Goal: Transaction & Acquisition: Purchase product/service

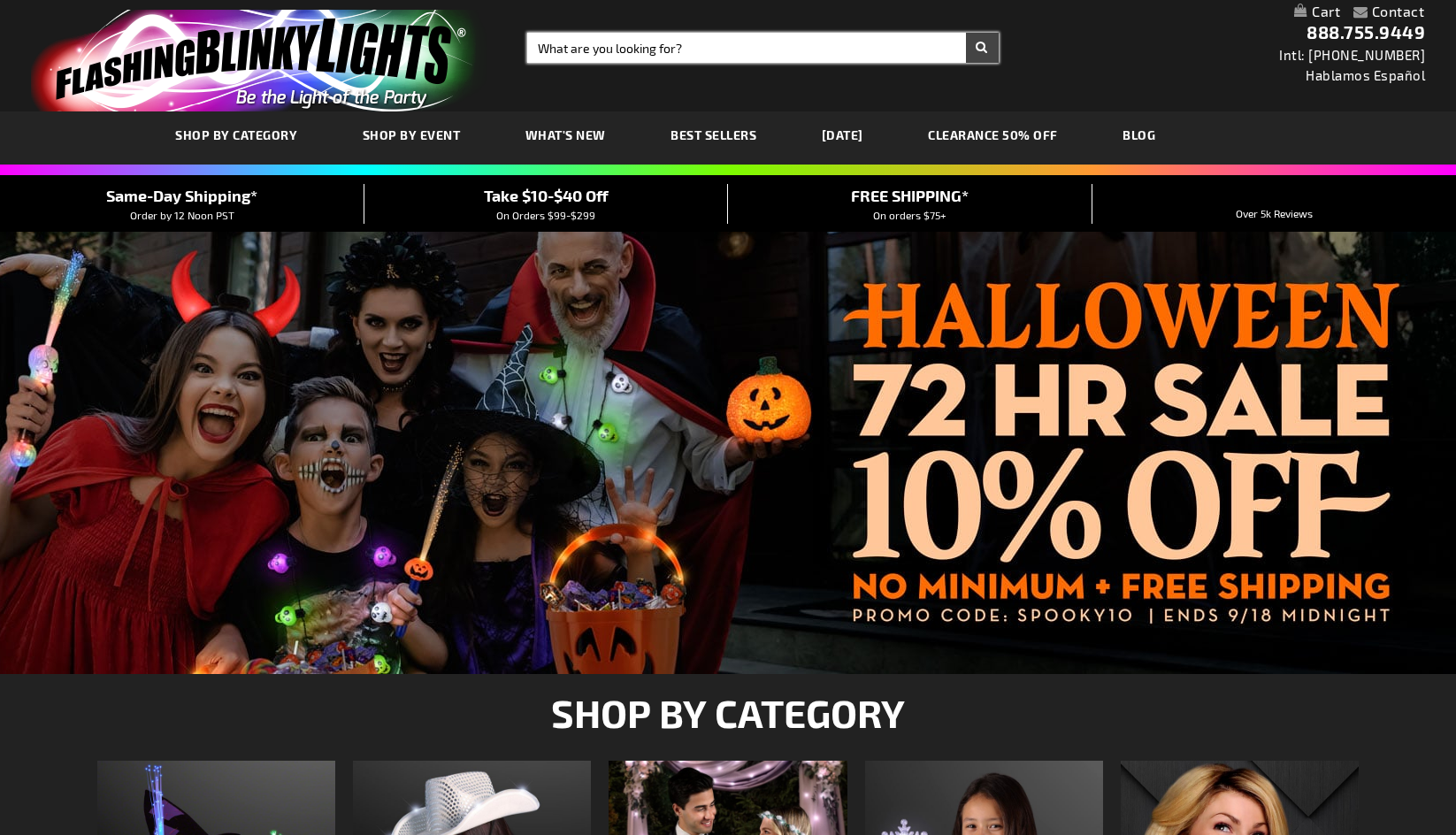
click at [635, 58] on input "Search" at bounding box center [762, 48] width 471 height 30
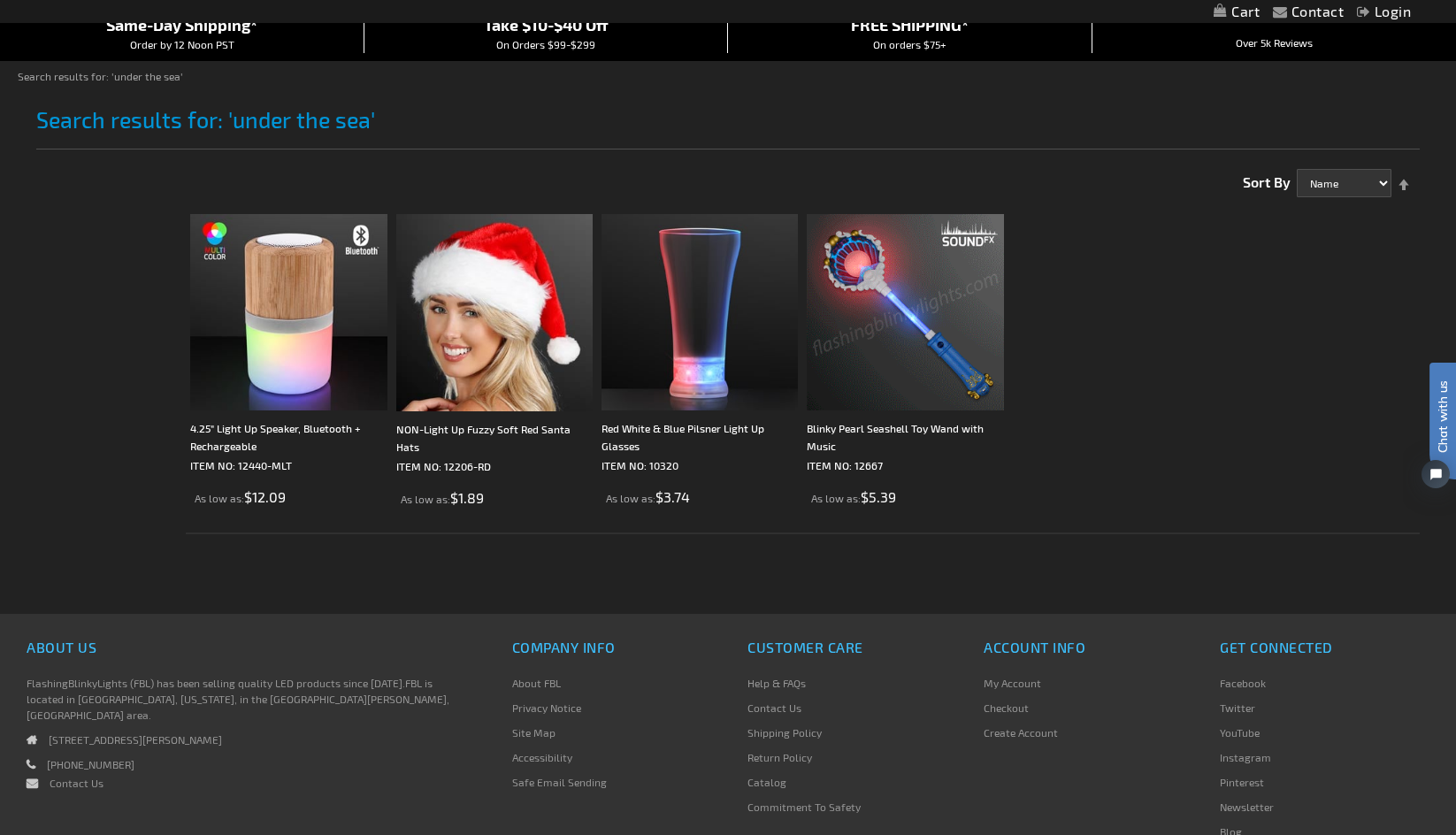
scroll to position [265, 0]
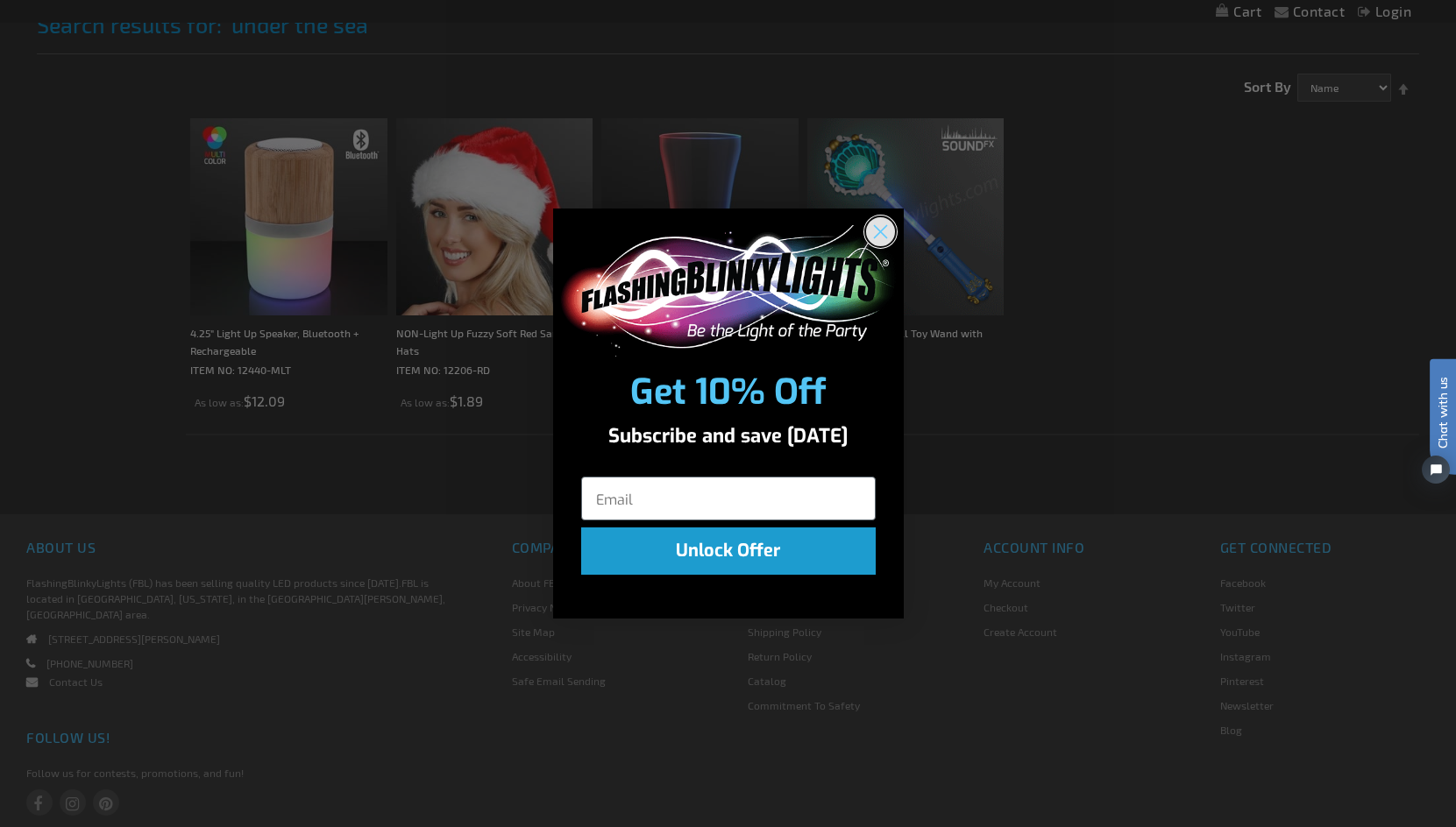
click at [875, 229] on circle "Close dialog" at bounding box center [879, 231] width 29 height 29
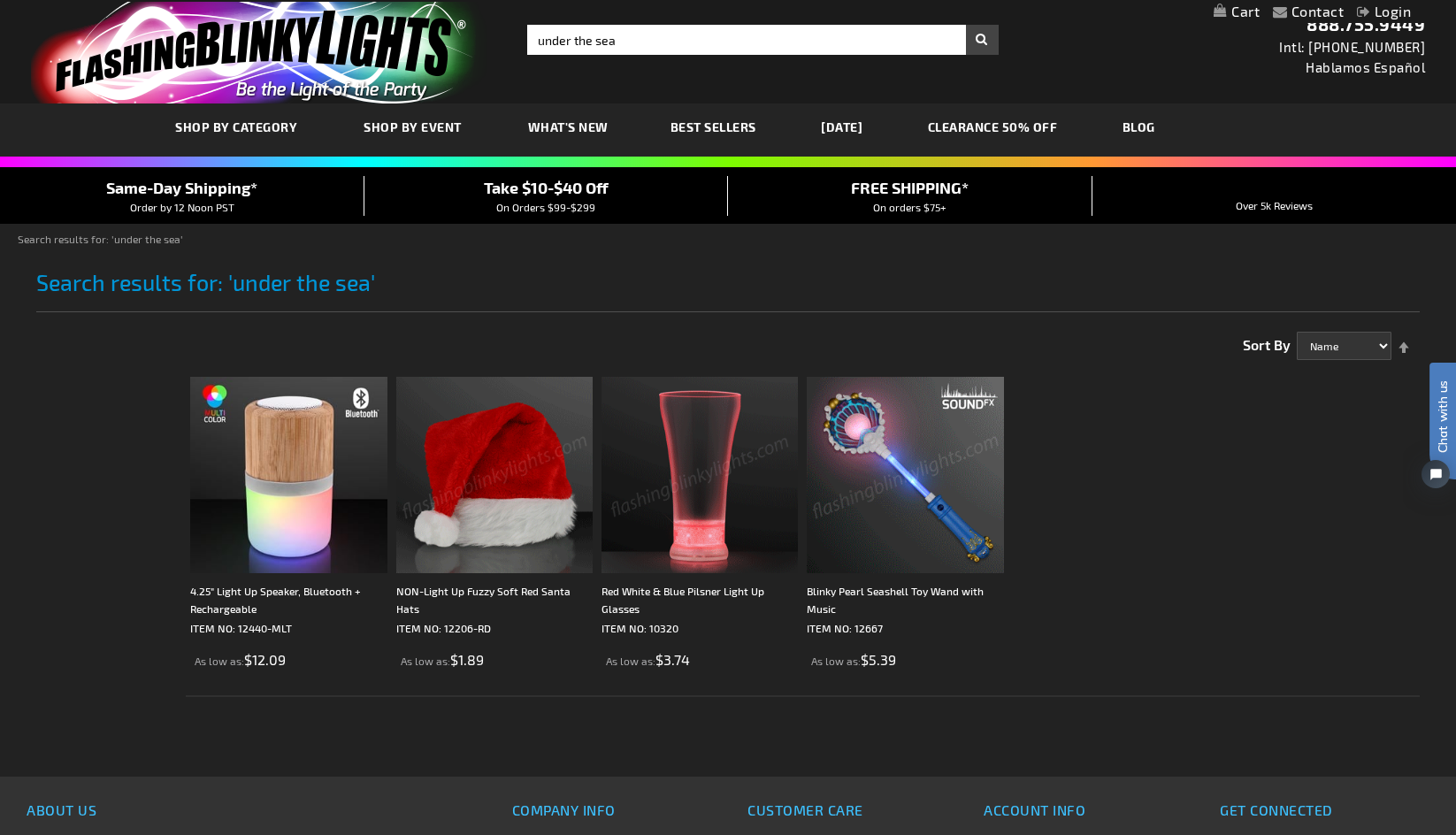
scroll to position [0, 0]
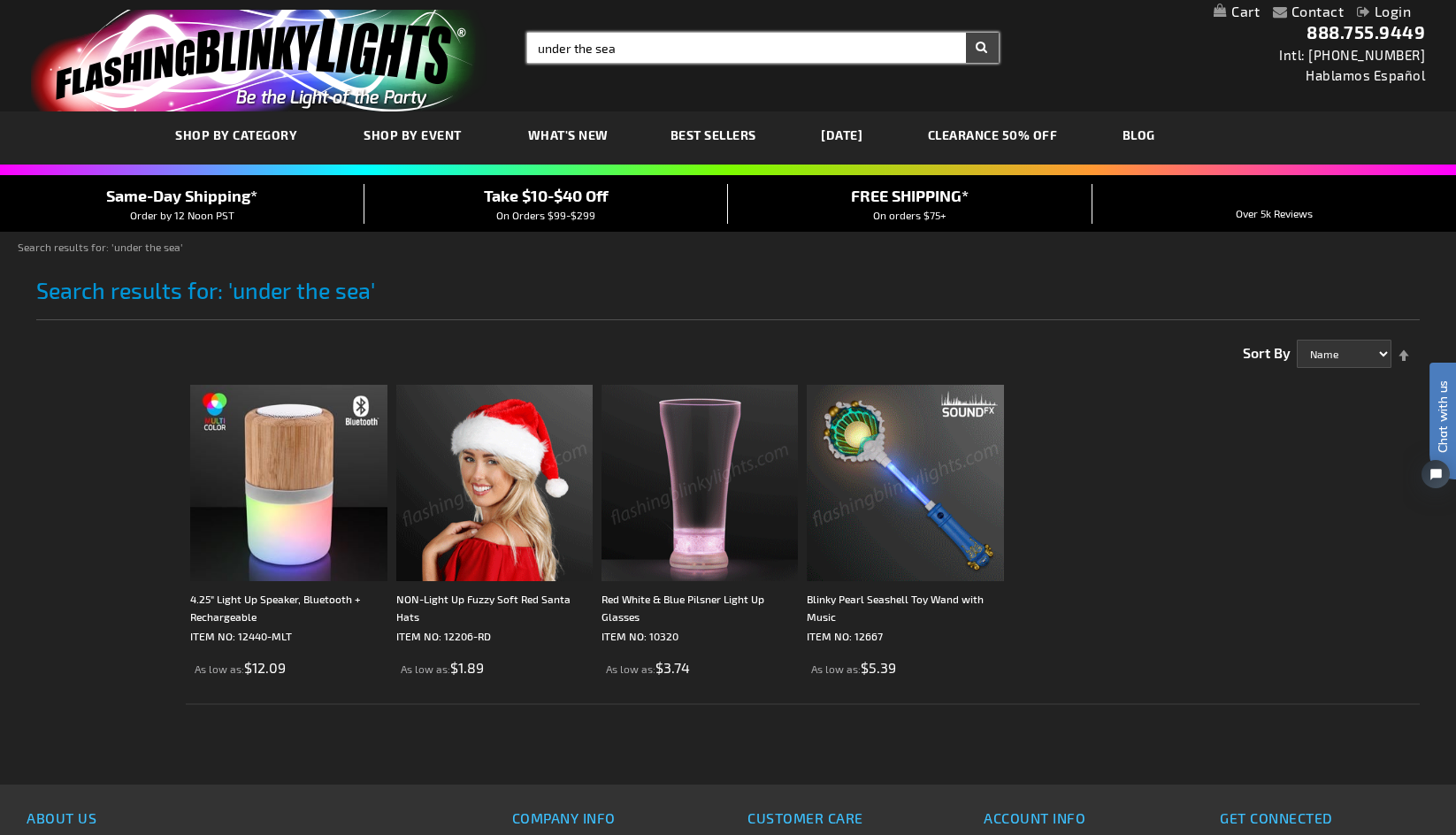
drag, startPoint x: 633, startPoint y: 45, endPoint x: 517, endPoint y: 38, distance: 116.2
click at [519, 38] on div "Search Search under the sea × Search" at bounding box center [756, 48] width 485 height 30
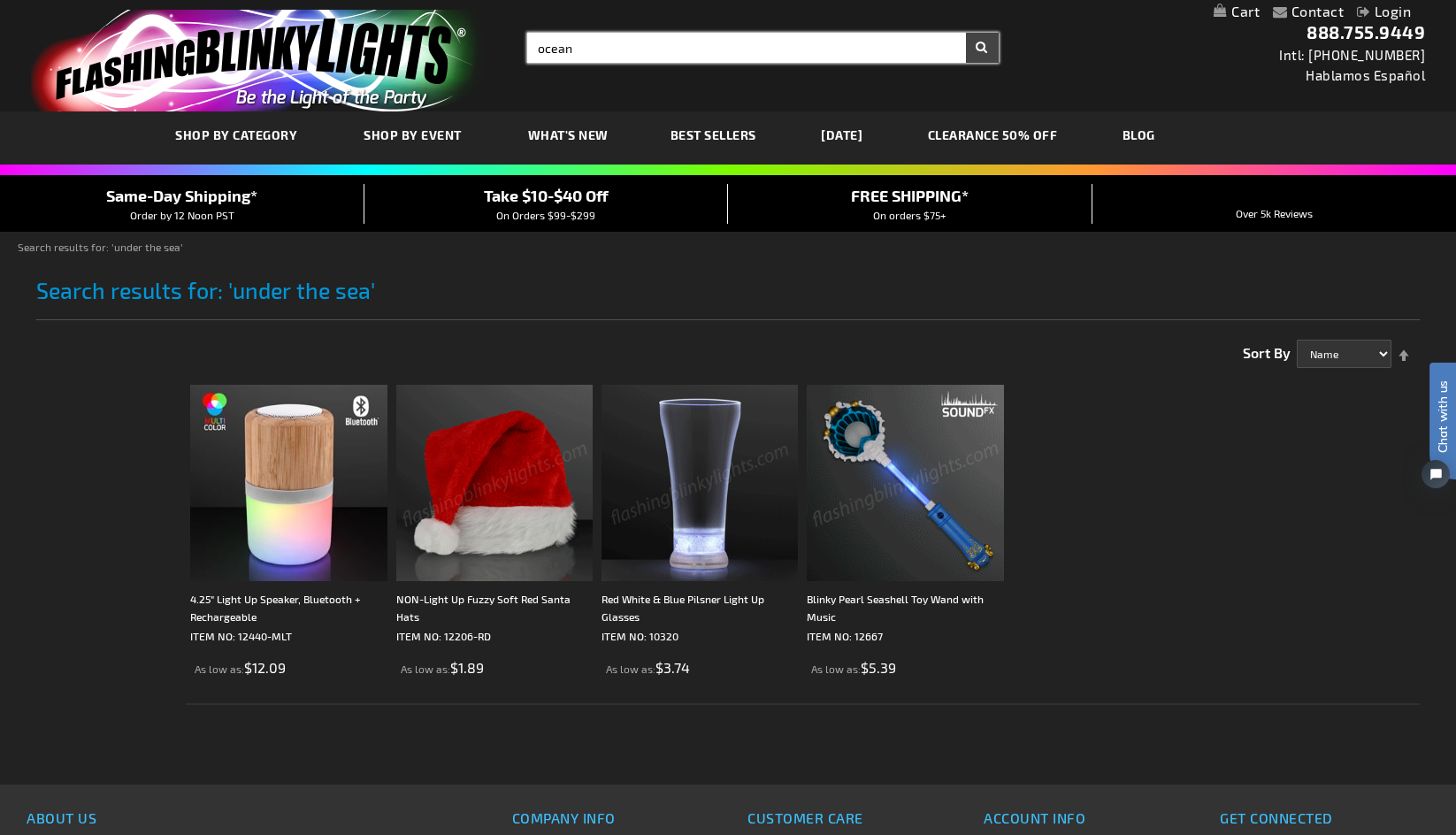
type input "ocean"
click at [966, 33] on button "Search" at bounding box center [983, 48] width 33 height 30
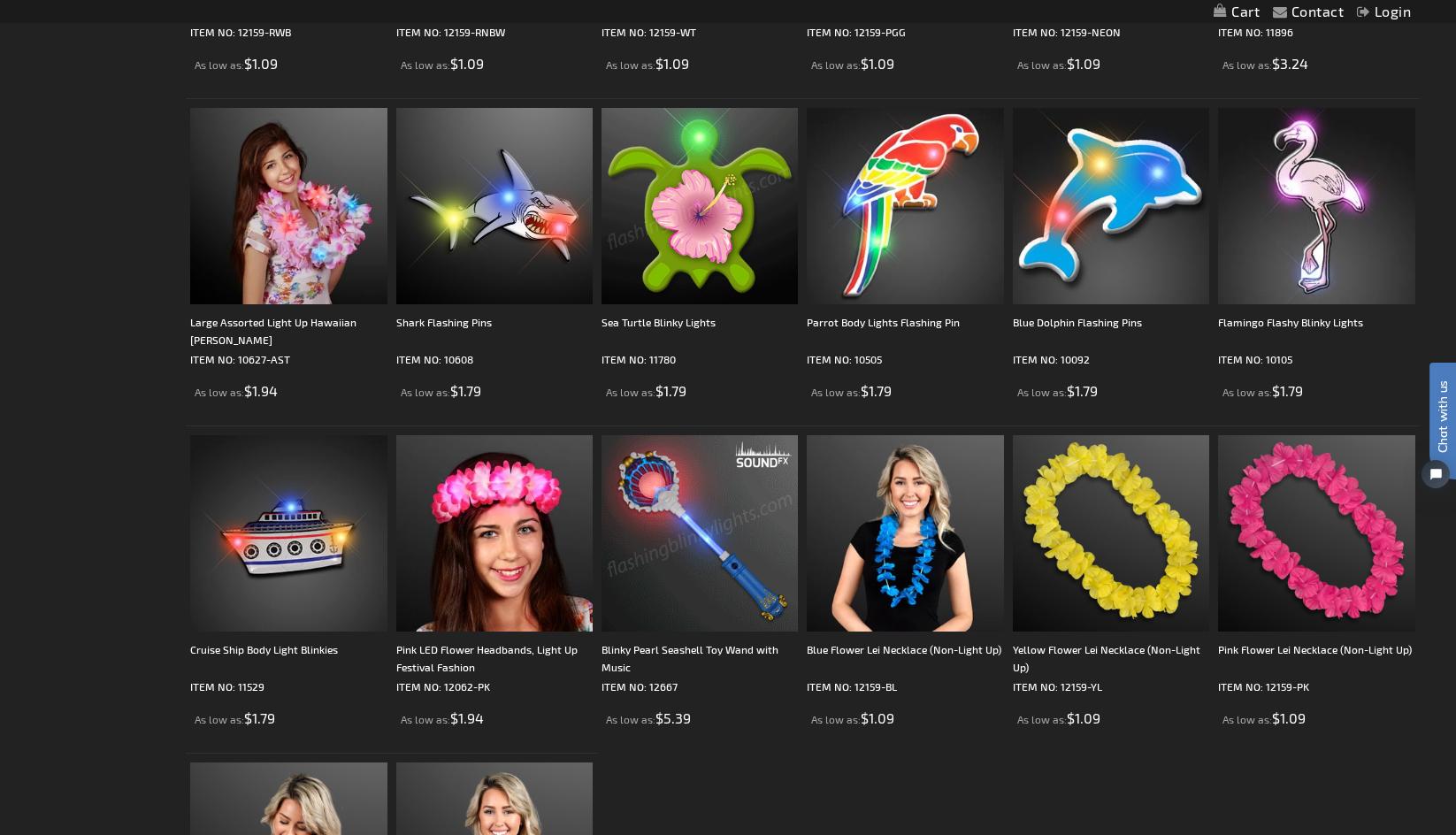
scroll to position [1592, 0]
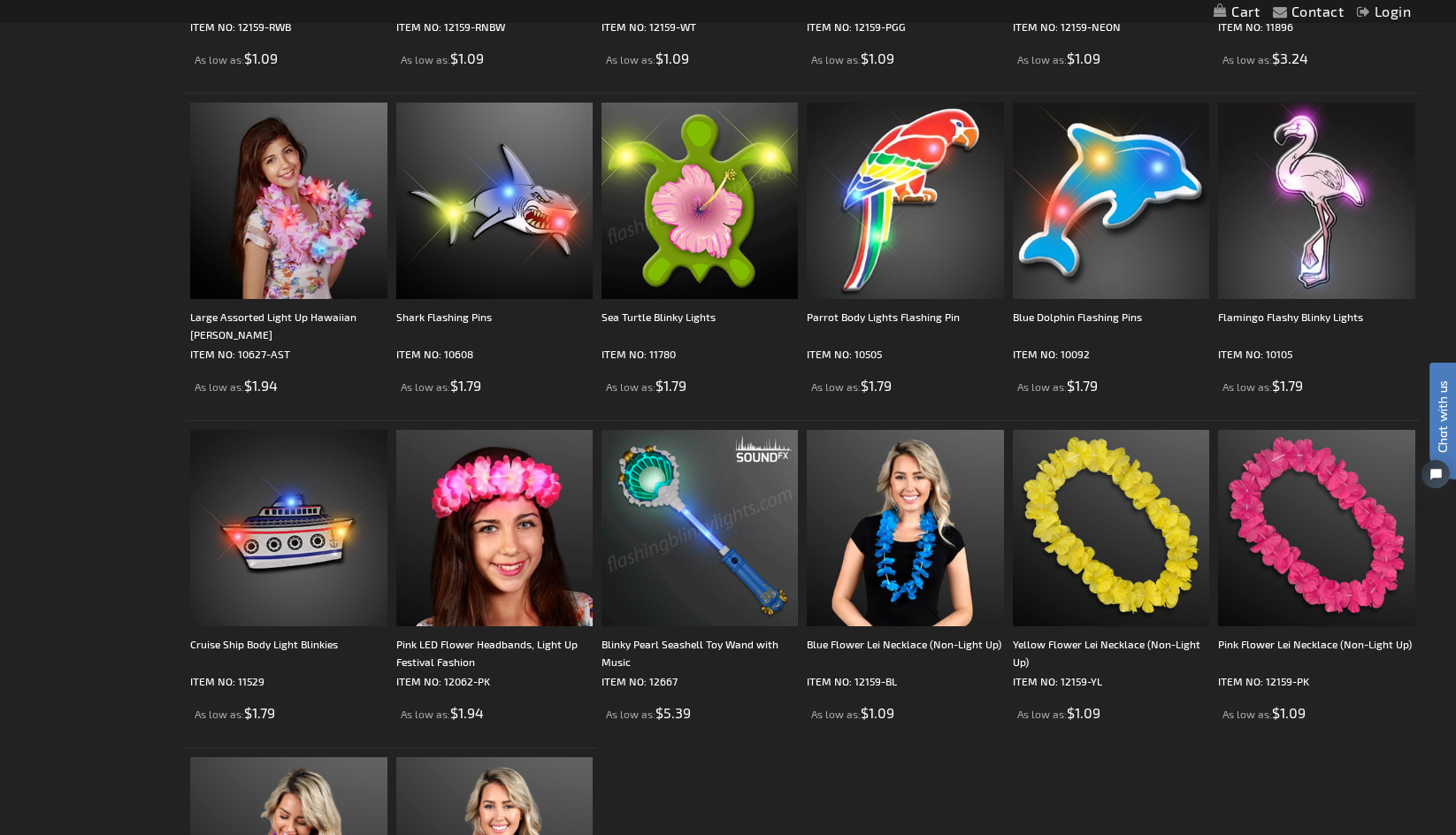
click at [707, 508] on img at bounding box center [700, 528] width 196 height 196
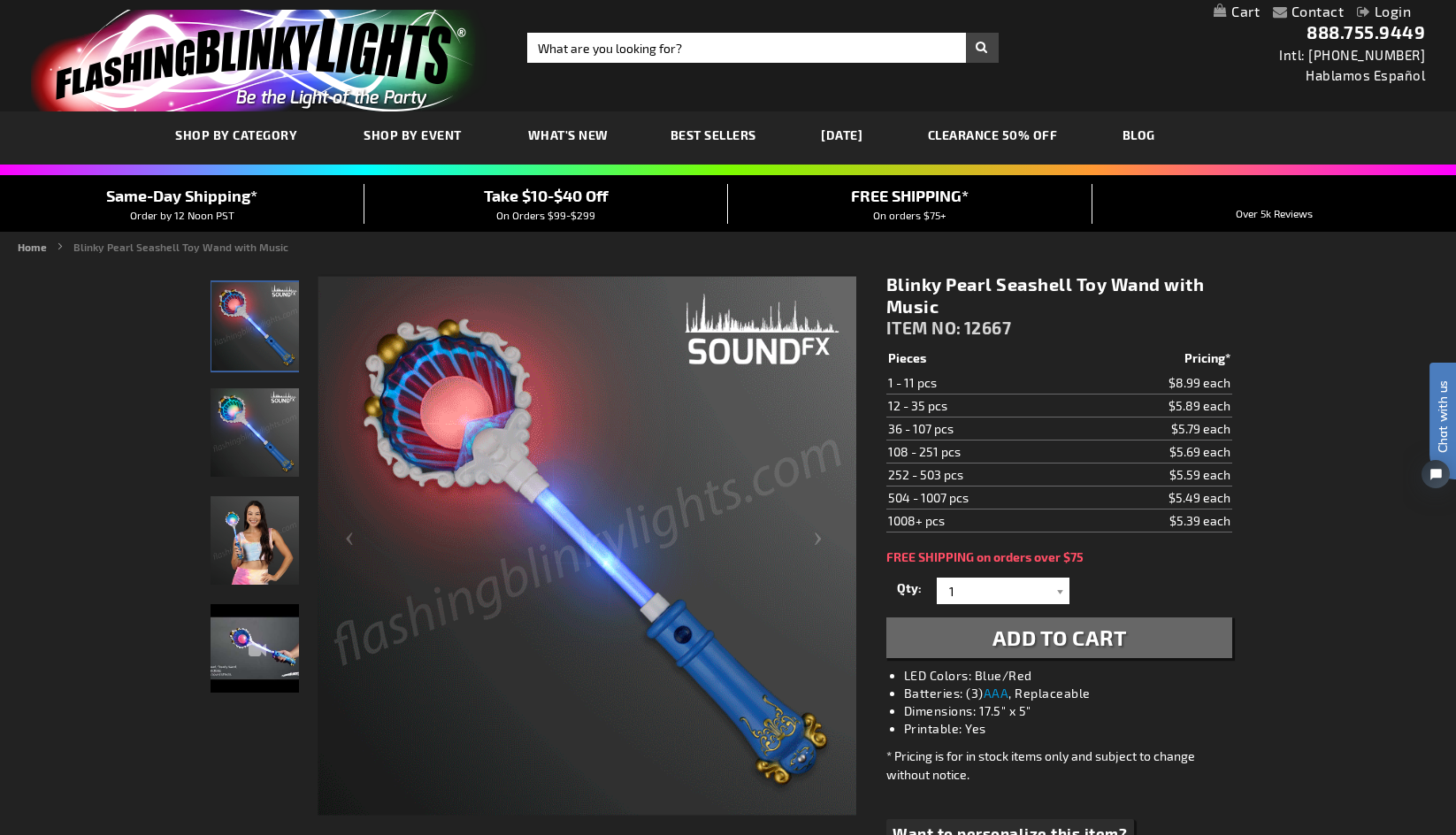
click at [240, 495] on div "Woman displaying Blinky Pearl Seashell Toy Wand" at bounding box center [256, 548] width 90 height 108
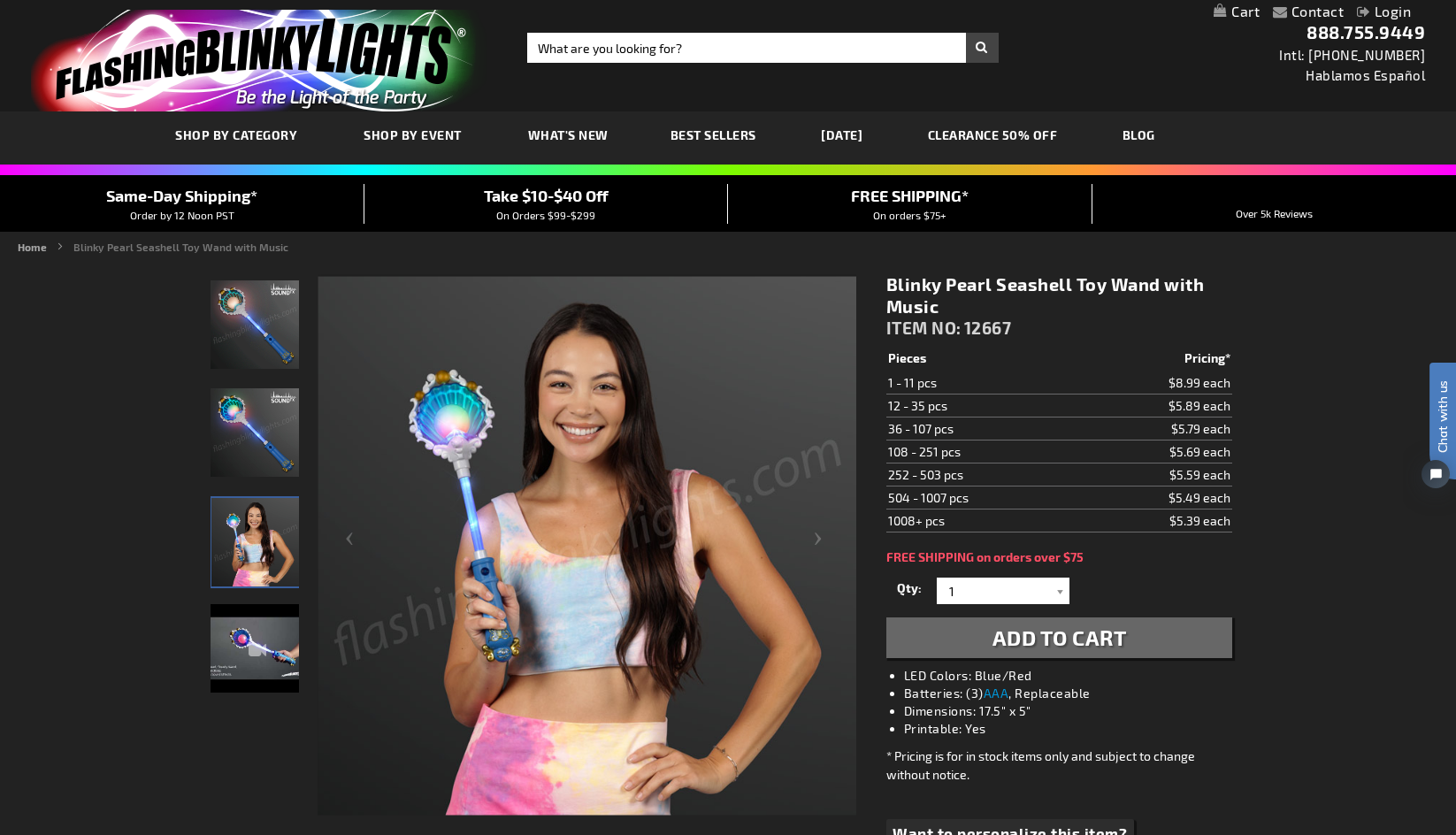
click at [231, 634] on img "Blinky Pearl Seashell Toy Wand with Music" at bounding box center [255, 648] width 88 height 88
